Goal: Information Seeking & Learning: Check status

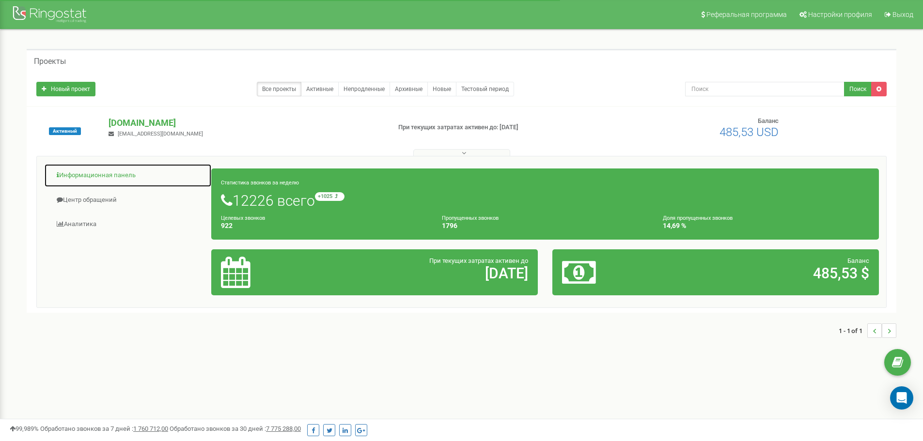
drag, startPoint x: 87, startPoint y: 181, endPoint x: 104, endPoint y: 170, distance: 19.9
click at [88, 180] on link "Информационная панель" at bounding box center [128, 176] width 168 height 24
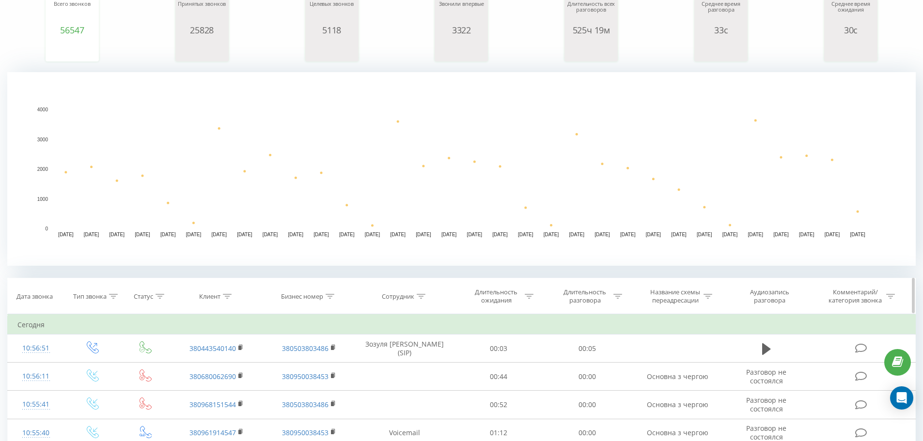
scroll to position [145, 0]
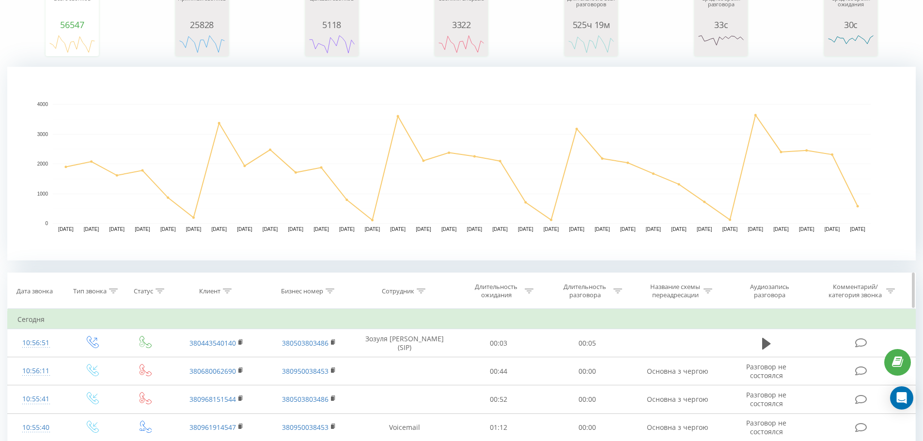
click at [320, 292] on div "Бизнес номер" at bounding box center [302, 291] width 42 height 8
click at [320, 294] on div "Бизнес номер" at bounding box center [302, 291] width 42 height 8
click at [416, 291] on div "Сотрудник" at bounding box center [404, 291] width 44 height 8
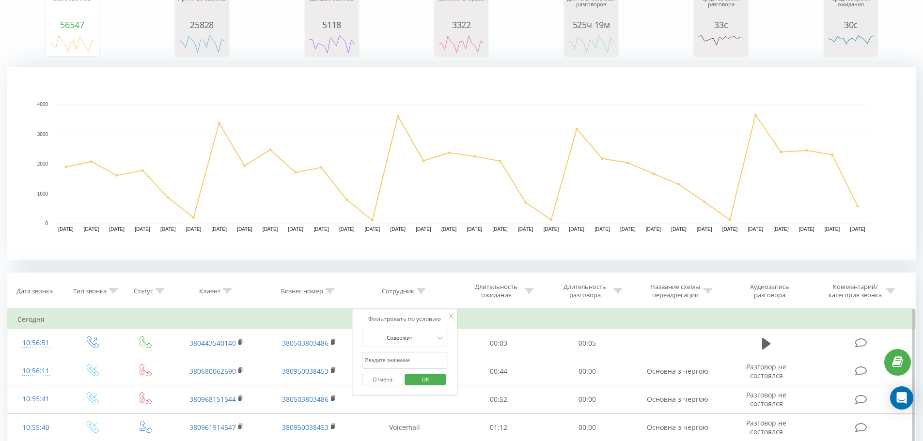
click at [380, 362] on input "text" at bounding box center [404, 360] width 85 height 17
type input "похила"
click at [435, 380] on span "OK" at bounding box center [425, 379] width 27 height 15
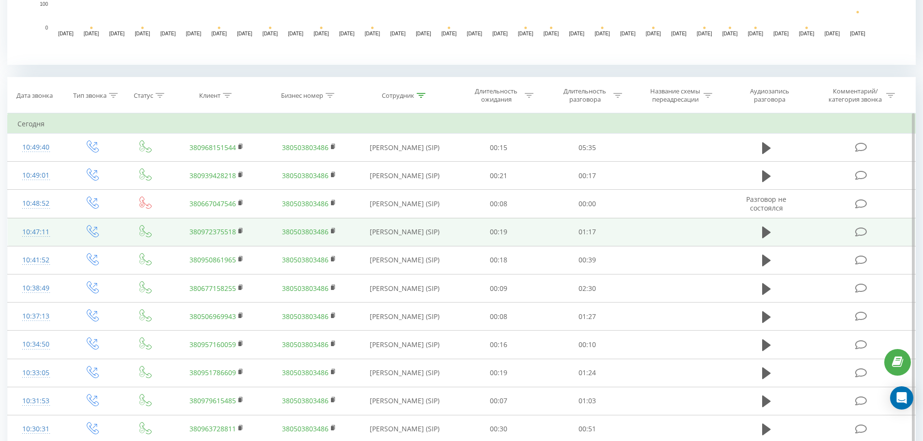
scroll to position [339, 0]
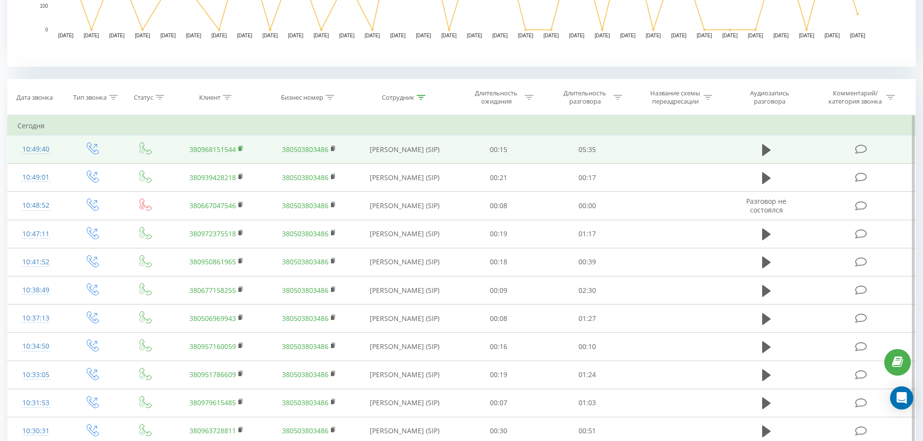
click at [241, 147] on rect at bounding box center [239, 149] width 3 height 4
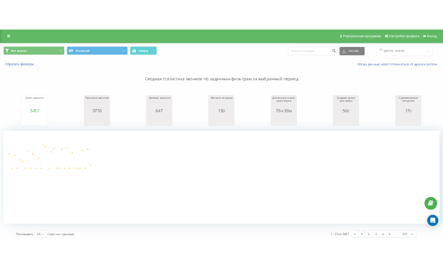
scroll to position [0, 0]
